Goal: Navigation & Orientation: Find specific page/section

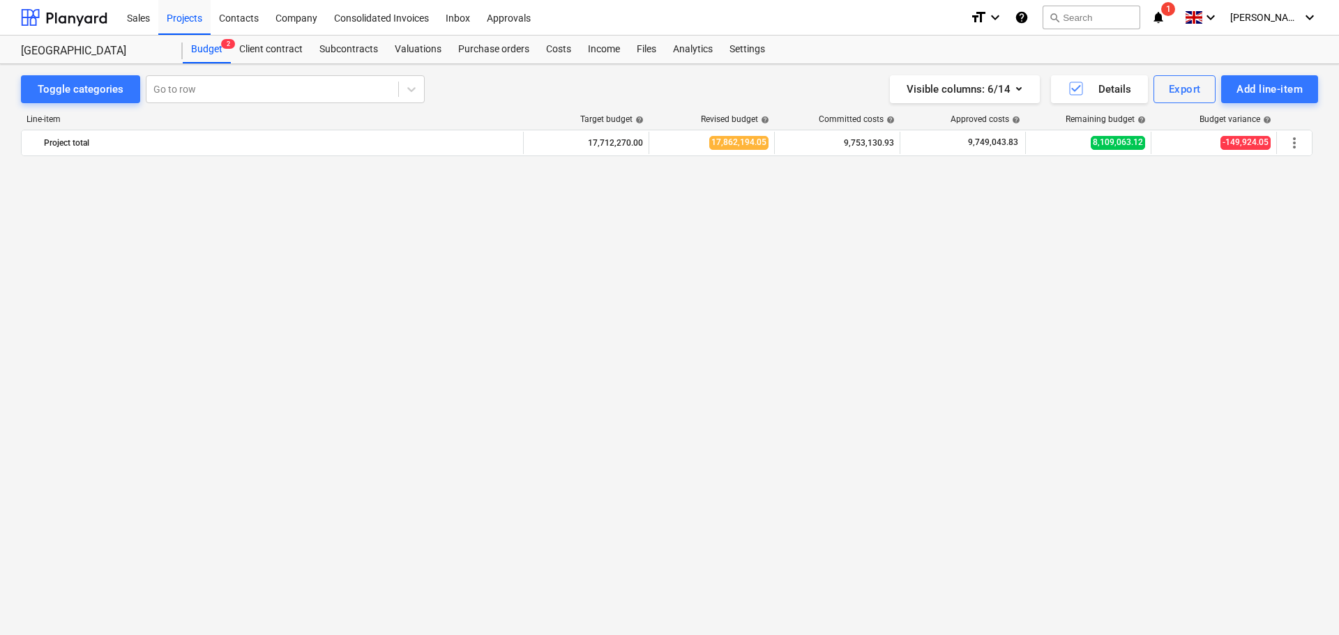
scroll to position [3222, 0]
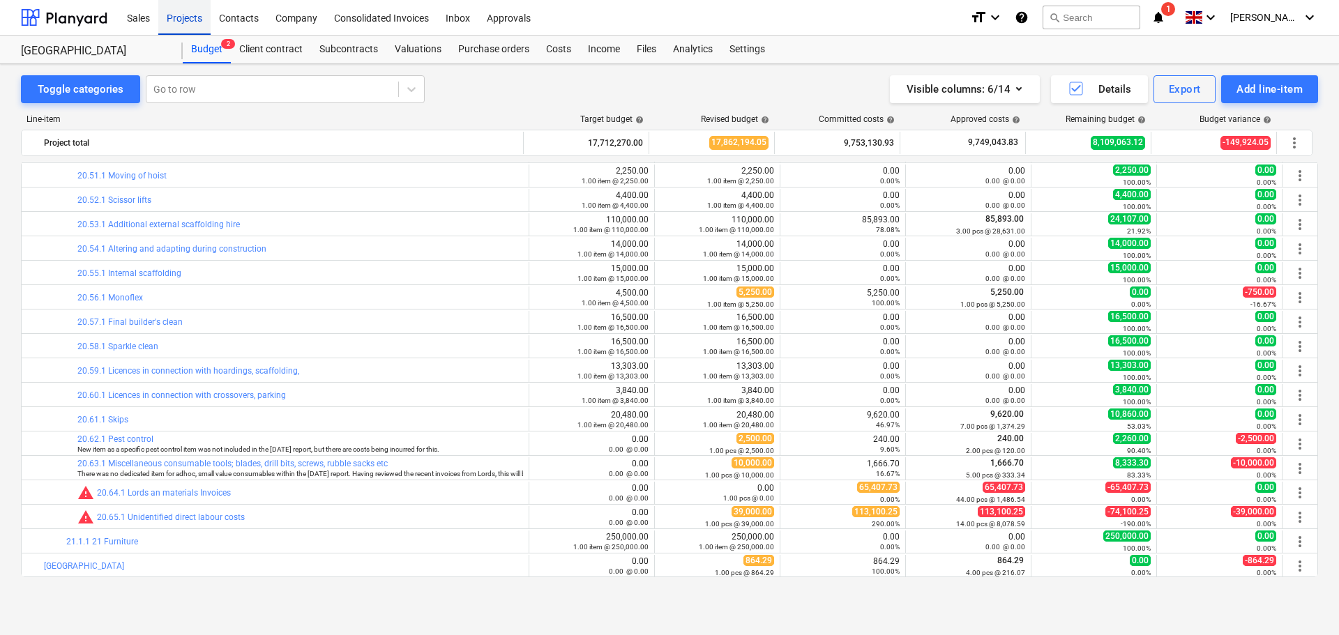
click at [189, 18] on div "Projects" at bounding box center [184, 17] width 52 height 36
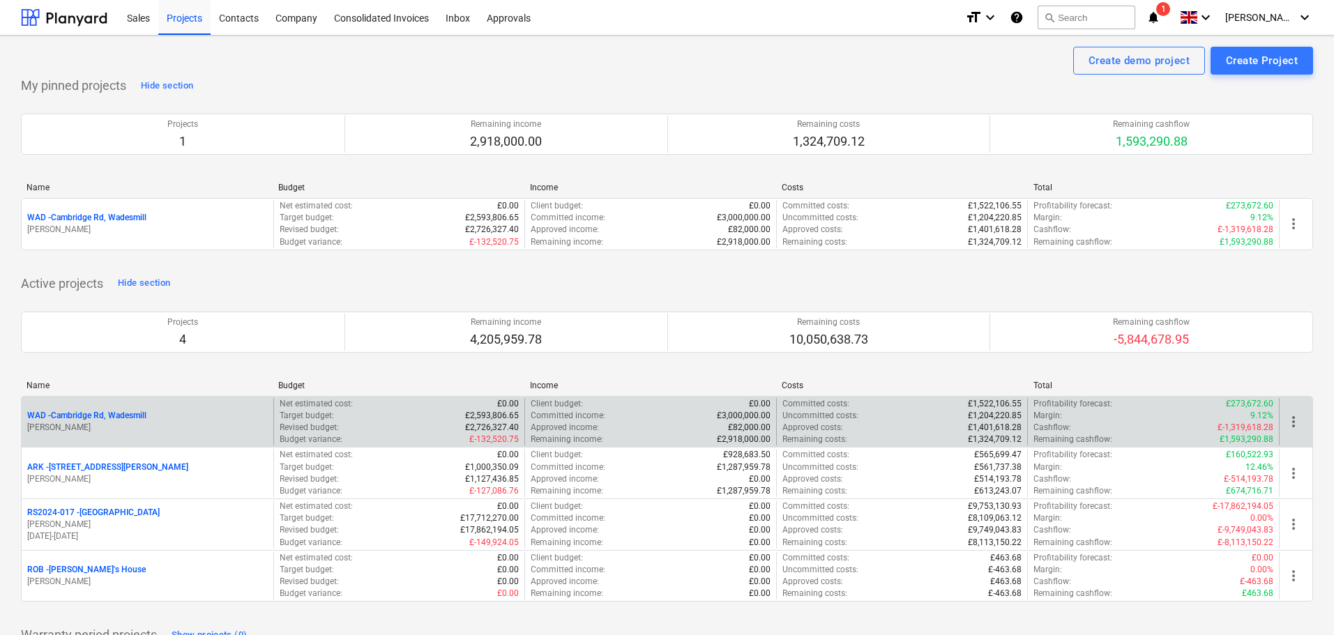
click at [114, 417] on p "WAD - Cambridge Rd, Wadesmill" at bounding box center [86, 416] width 119 height 12
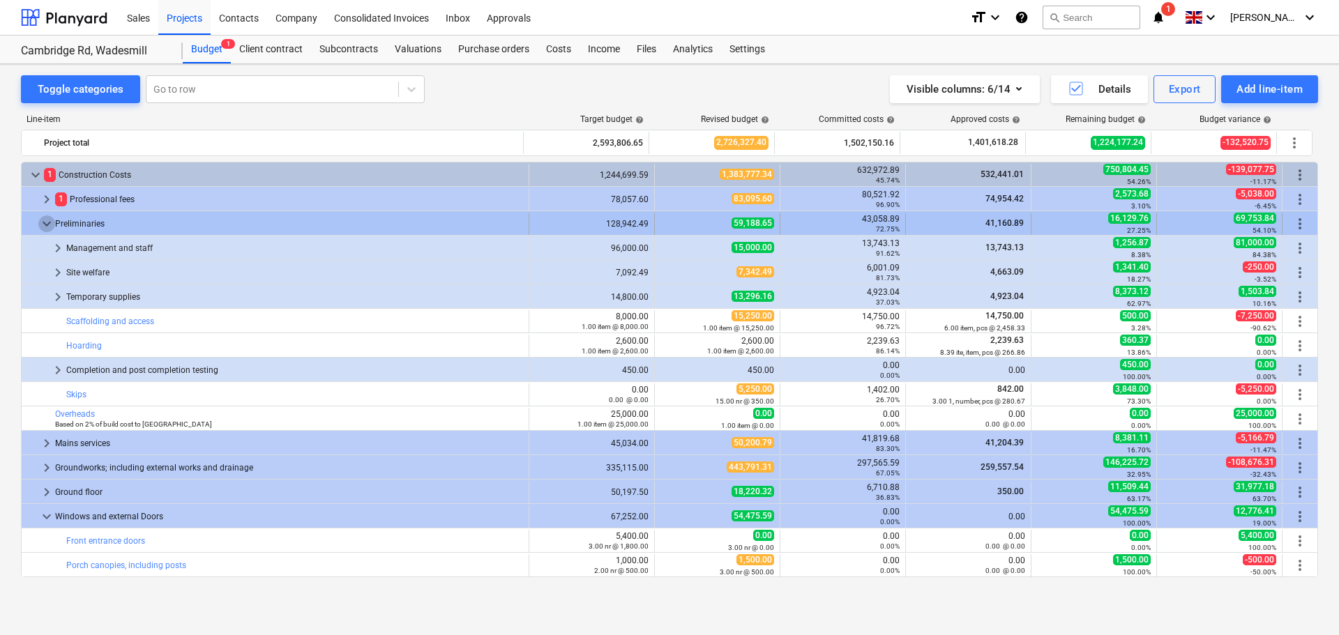
click at [47, 219] on span "keyboard_arrow_down" at bounding box center [46, 224] width 17 height 17
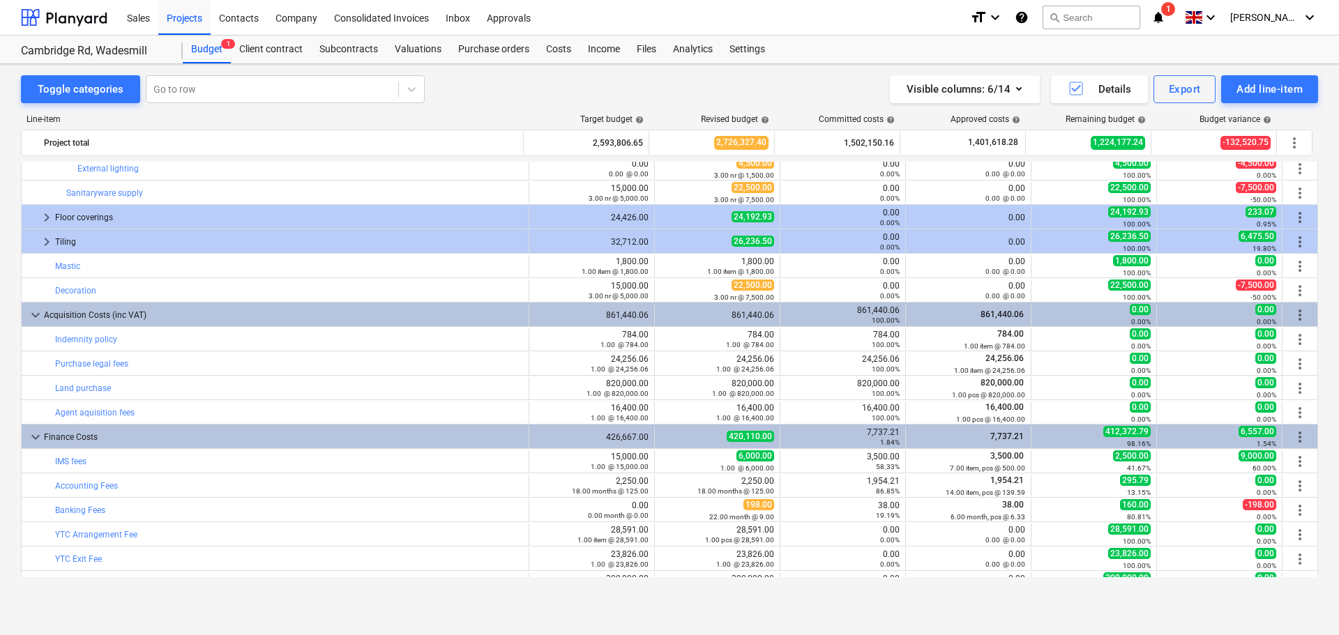
scroll to position [1220, 0]
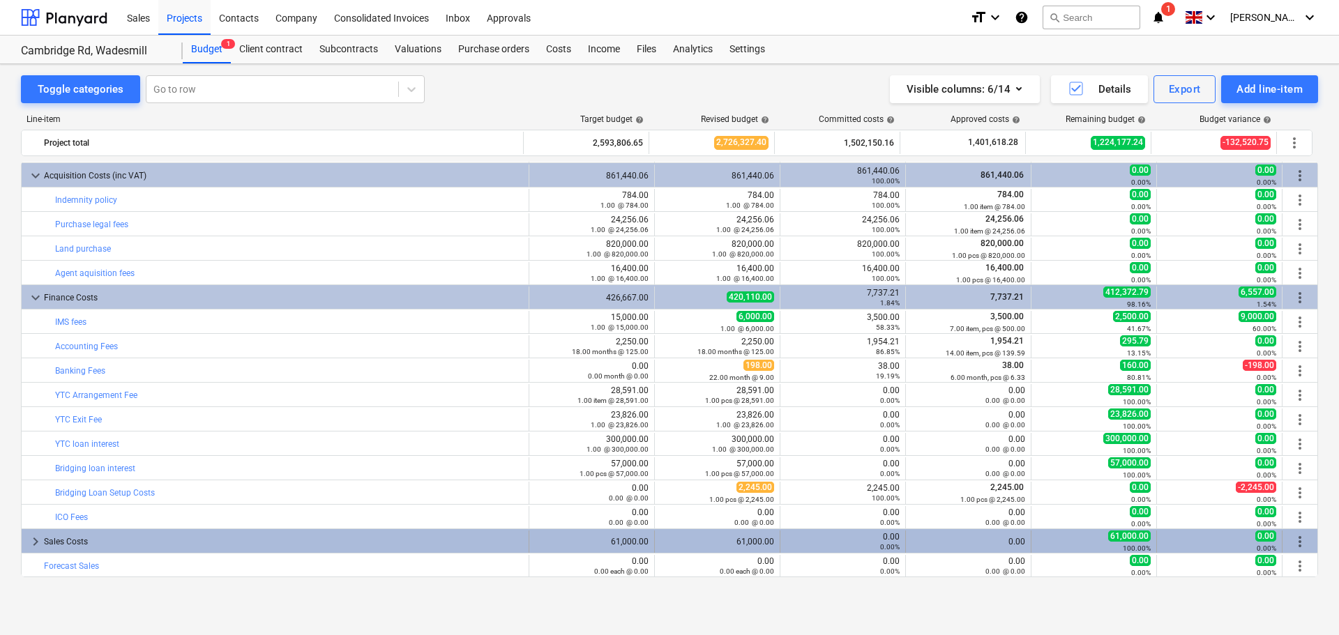
click at [24, 542] on div "keyboard_arrow_right Sales Costs" at bounding box center [276, 542] width 508 height 22
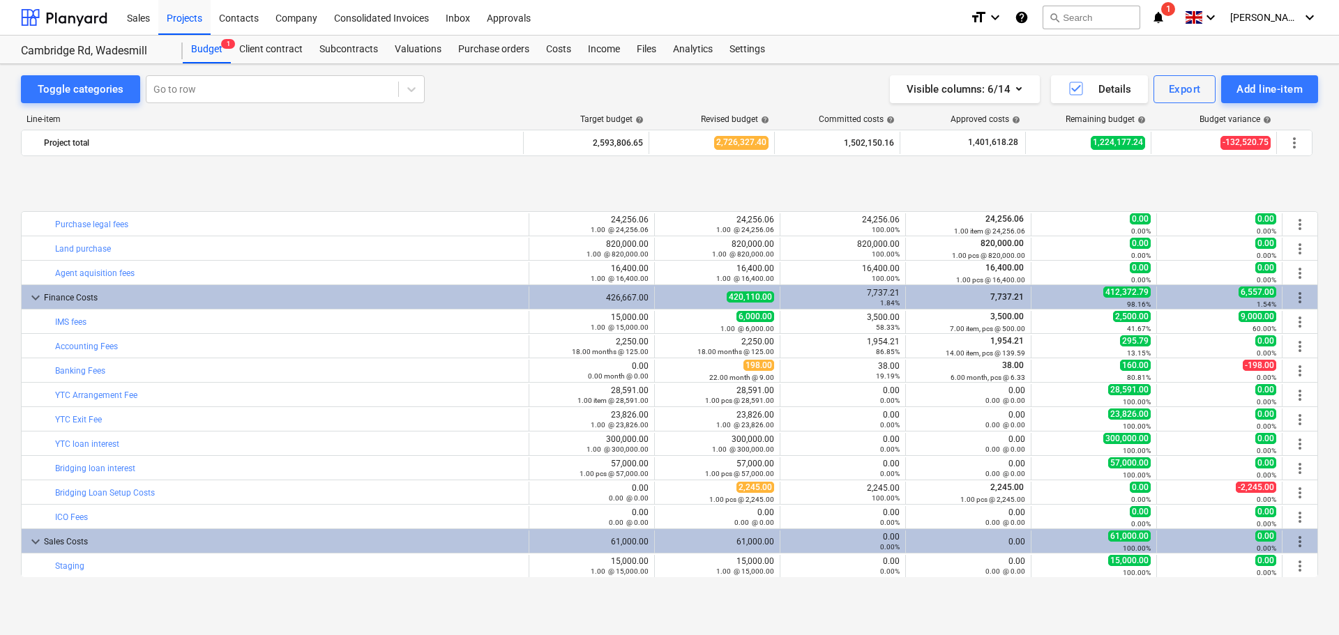
scroll to position [1318, 0]
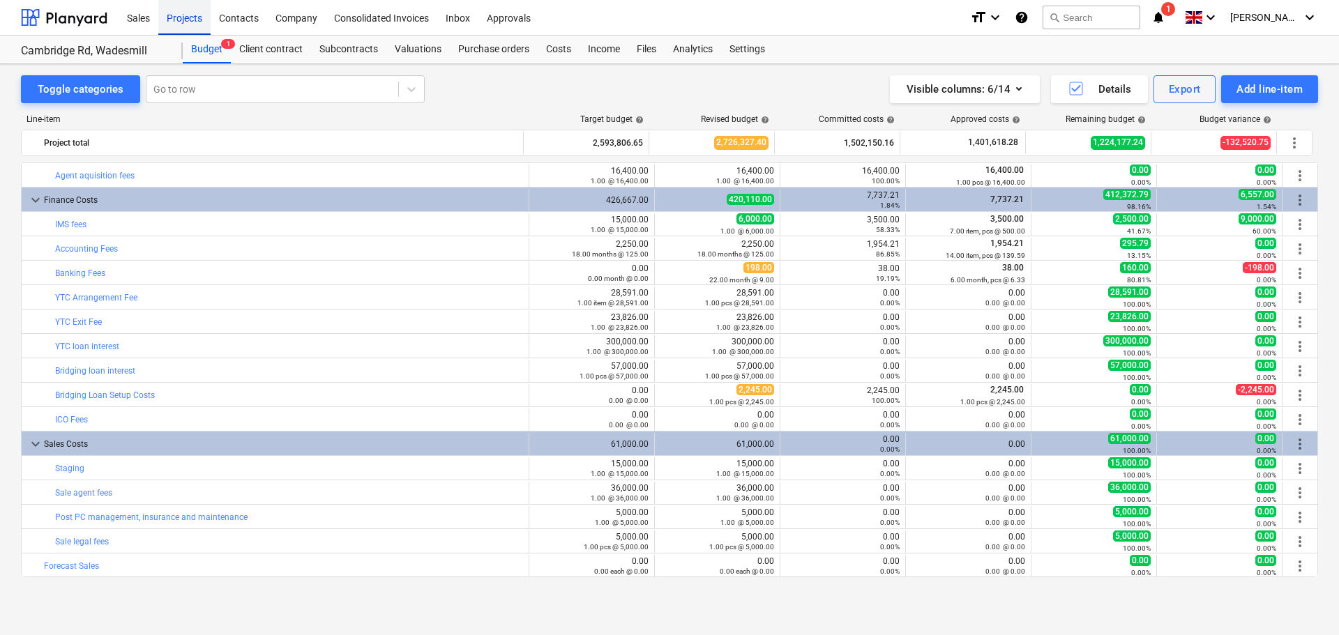
drag, startPoint x: 198, startPoint y: 12, endPoint x: 123, endPoint y: 140, distance: 148.8
click at [198, 12] on div "Projects" at bounding box center [184, 17] width 52 height 36
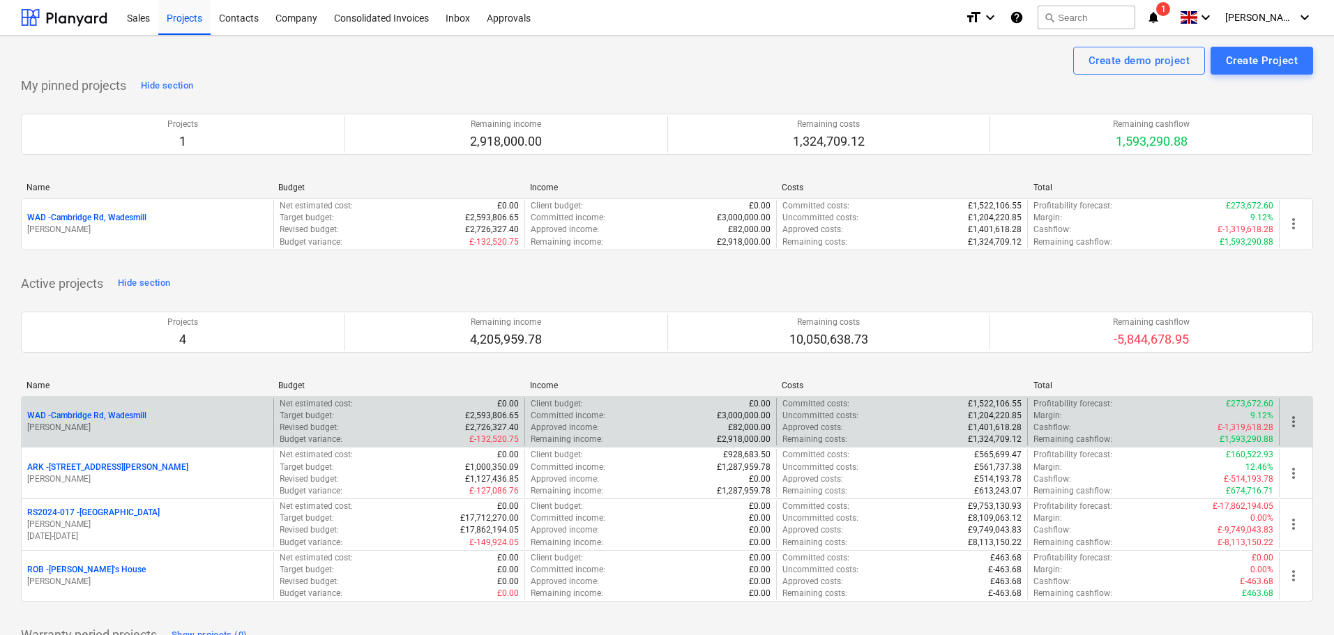
click at [90, 414] on p "WAD - Cambridge Rd, Wadesmill" at bounding box center [86, 416] width 119 height 12
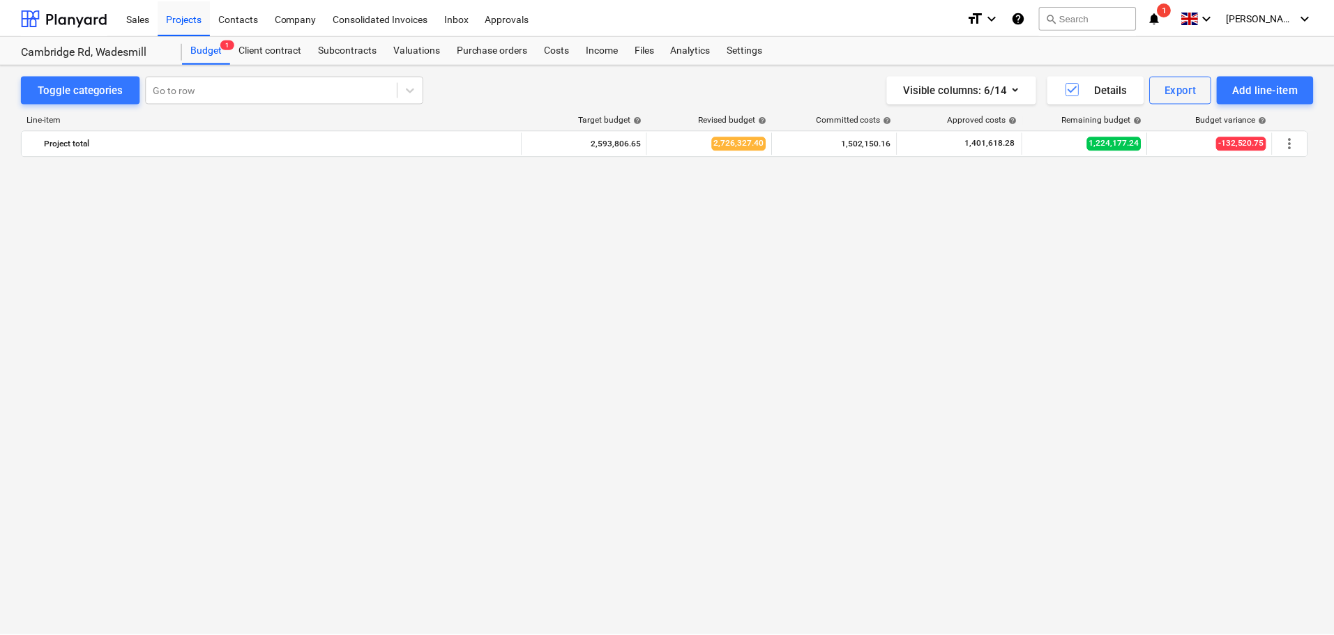
scroll to position [1318, 0]
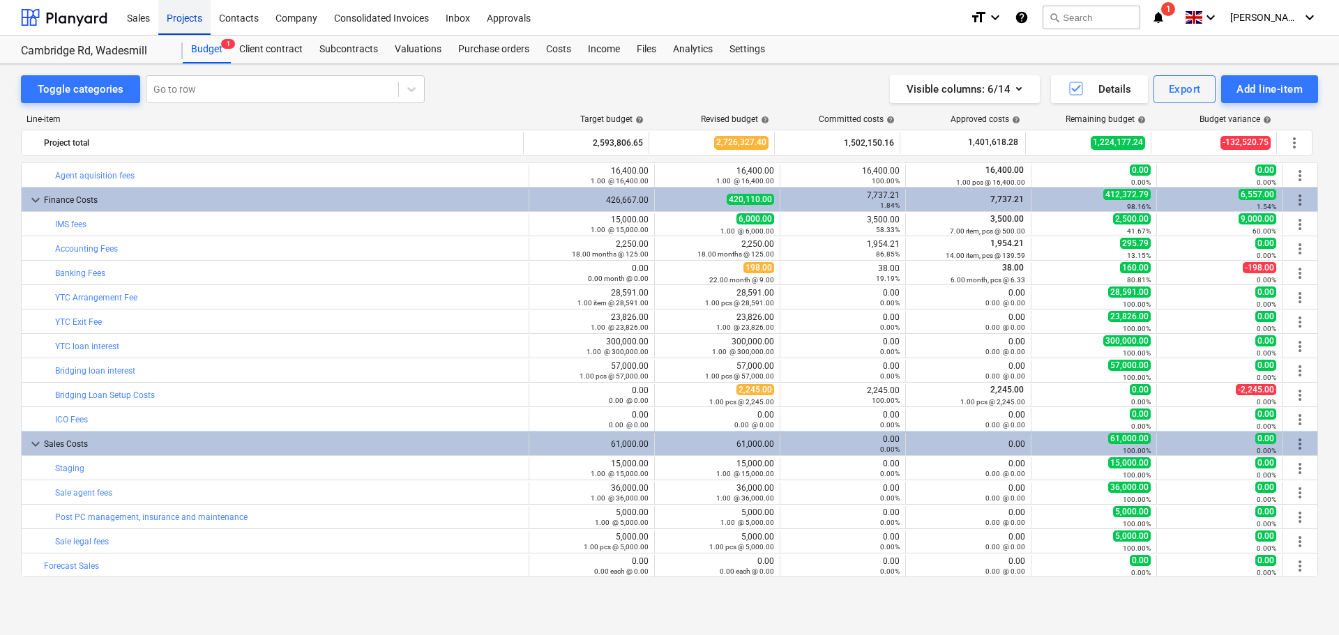
click at [181, 23] on div "Projects" at bounding box center [184, 17] width 52 height 36
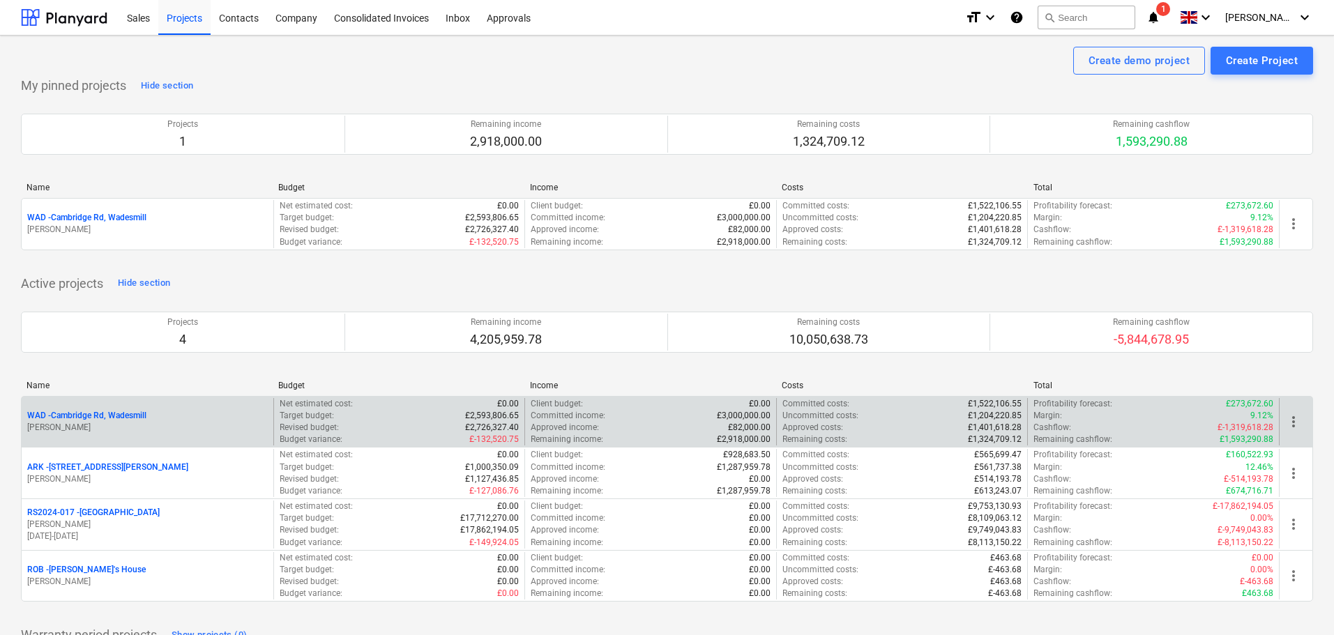
click at [101, 414] on p "WAD - Cambridge Rd, Wadesmill" at bounding box center [86, 416] width 119 height 12
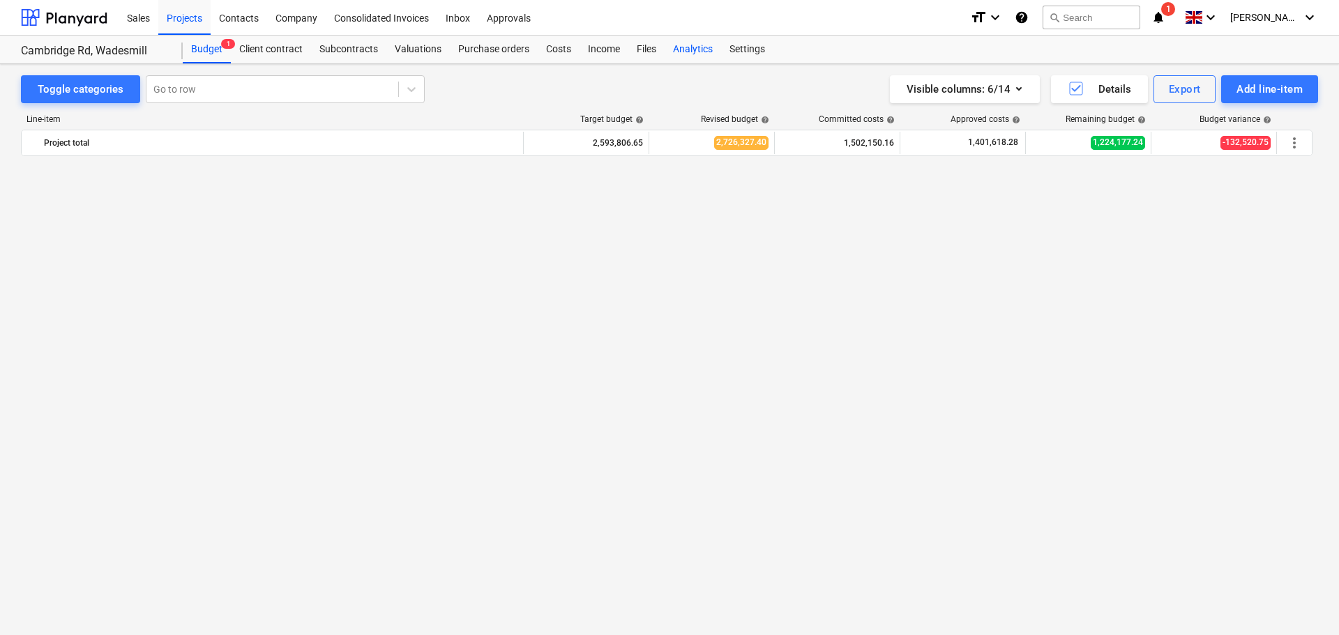
click at [696, 50] on div "Analytics" at bounding box center [693, 50] width 57 height 28
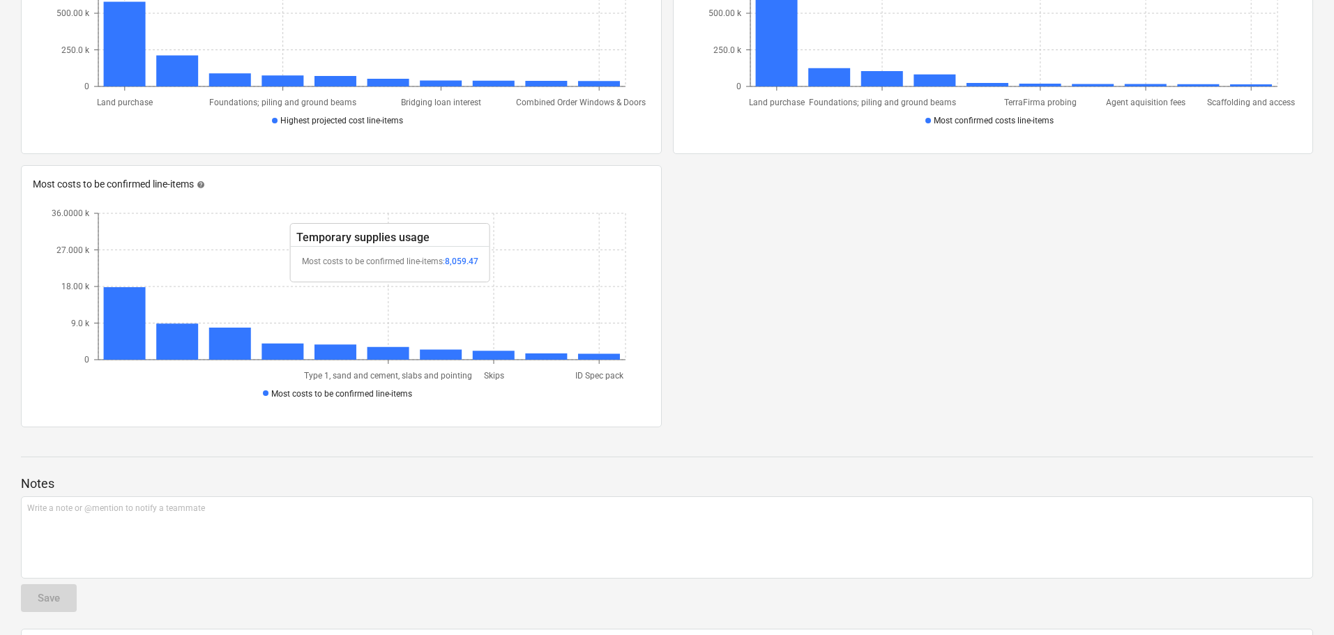
scroll to position [1231, 0]
